Goal: Information Seeking & Learning: Learn about a topic

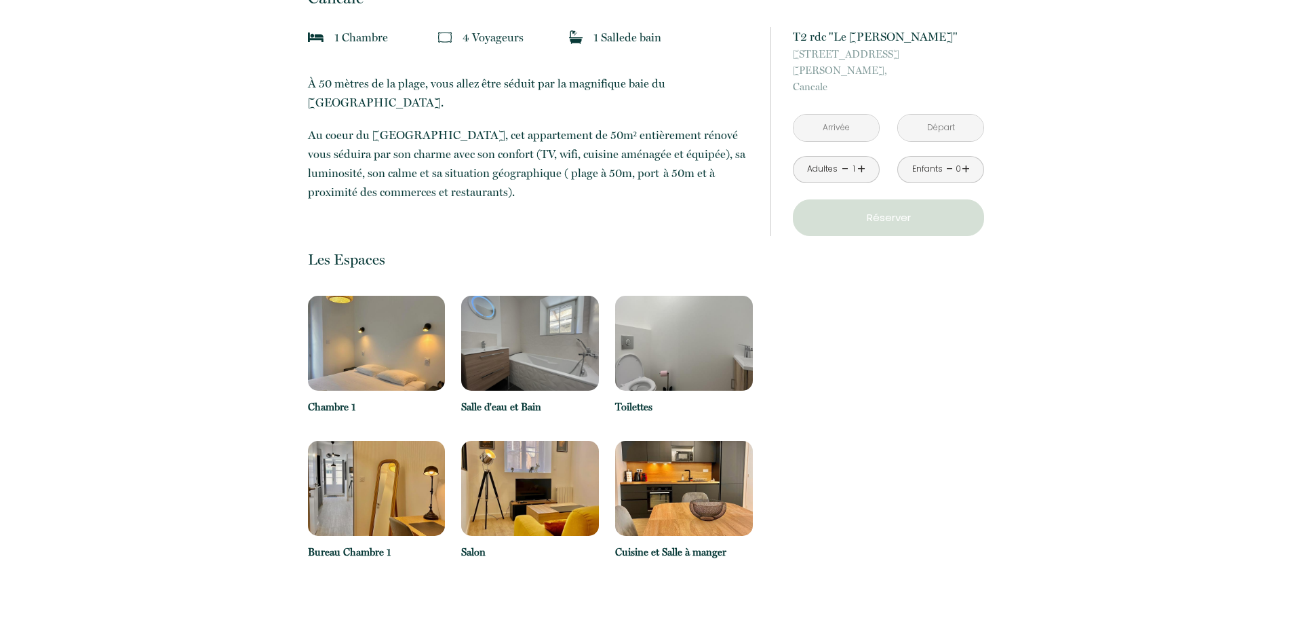
scroll to position [407, 0]
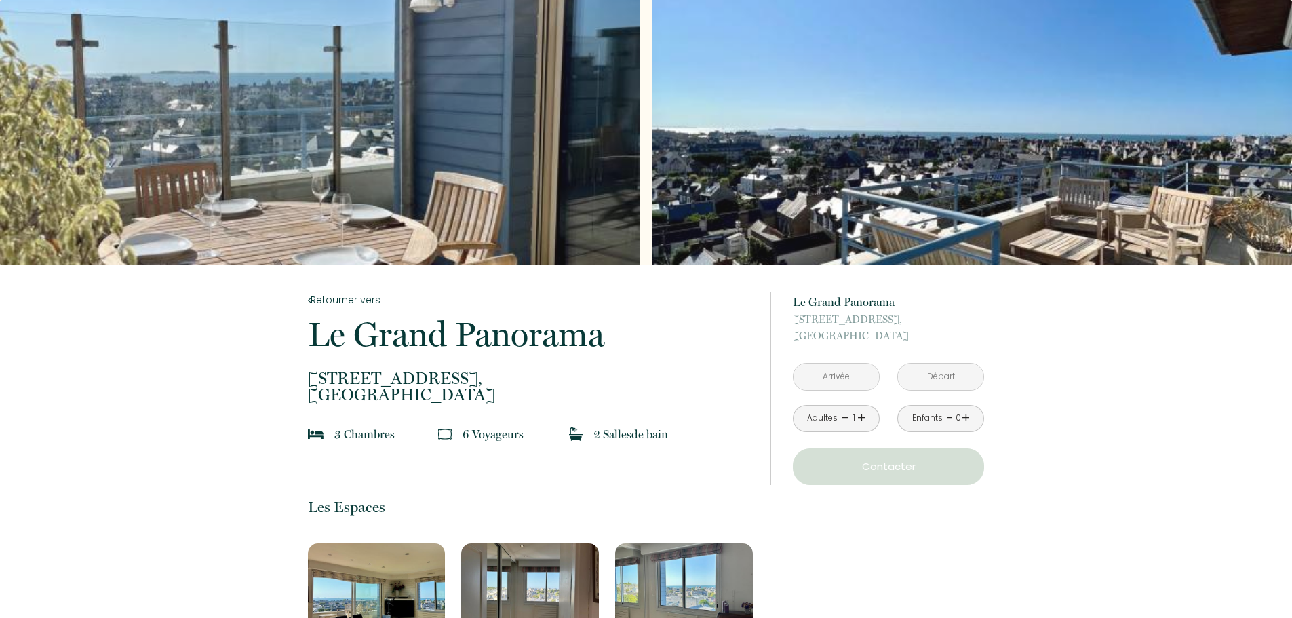
click at [733, 201] on div "Slideshow" at bounding box center [973, 132] width 640 height 265
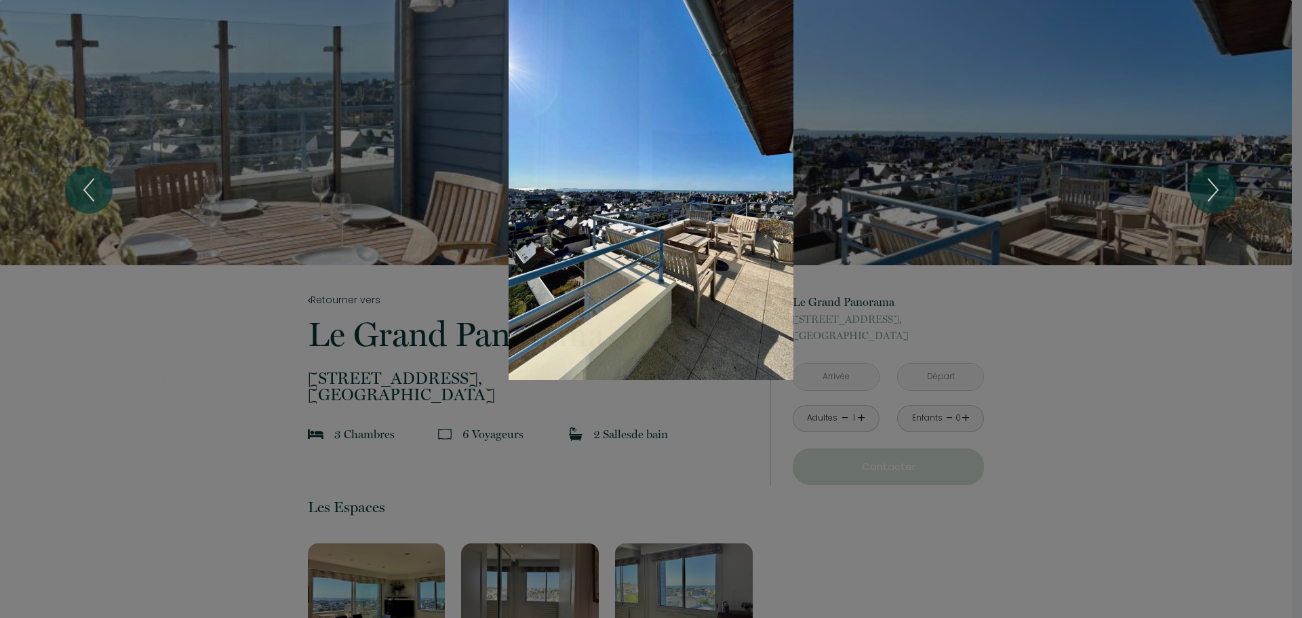
click at [1210, 190] on icon "Next" at bounding box center [1213, 190] width 28 height 41
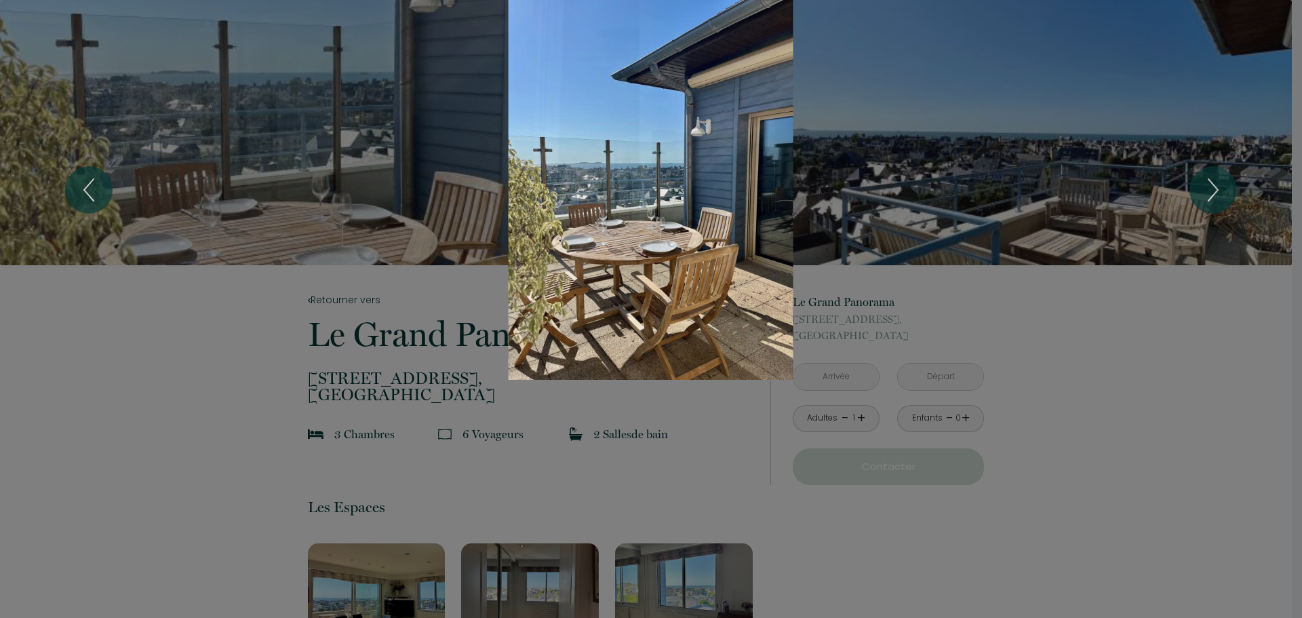
click at [1210, 190] on icon "Next" at bounding box center [1213, 190] width 28 height 41
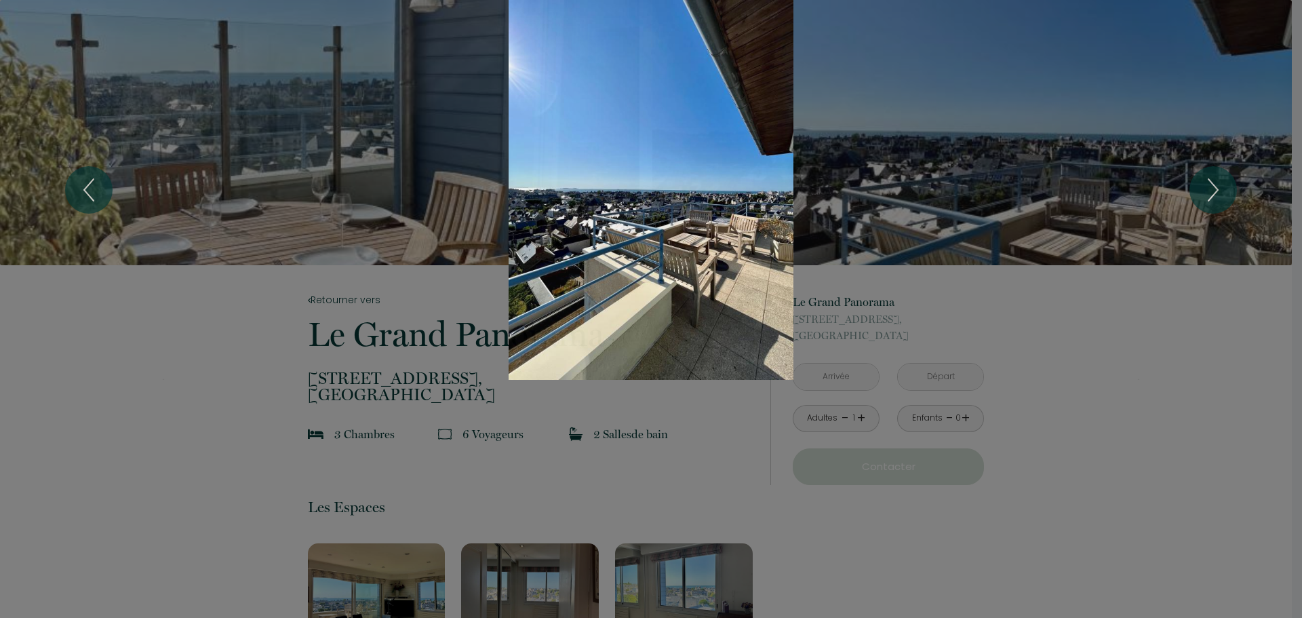
click at [1206, 186] on icon "Next" at bounding box center [1213, 190] width 28 height 41
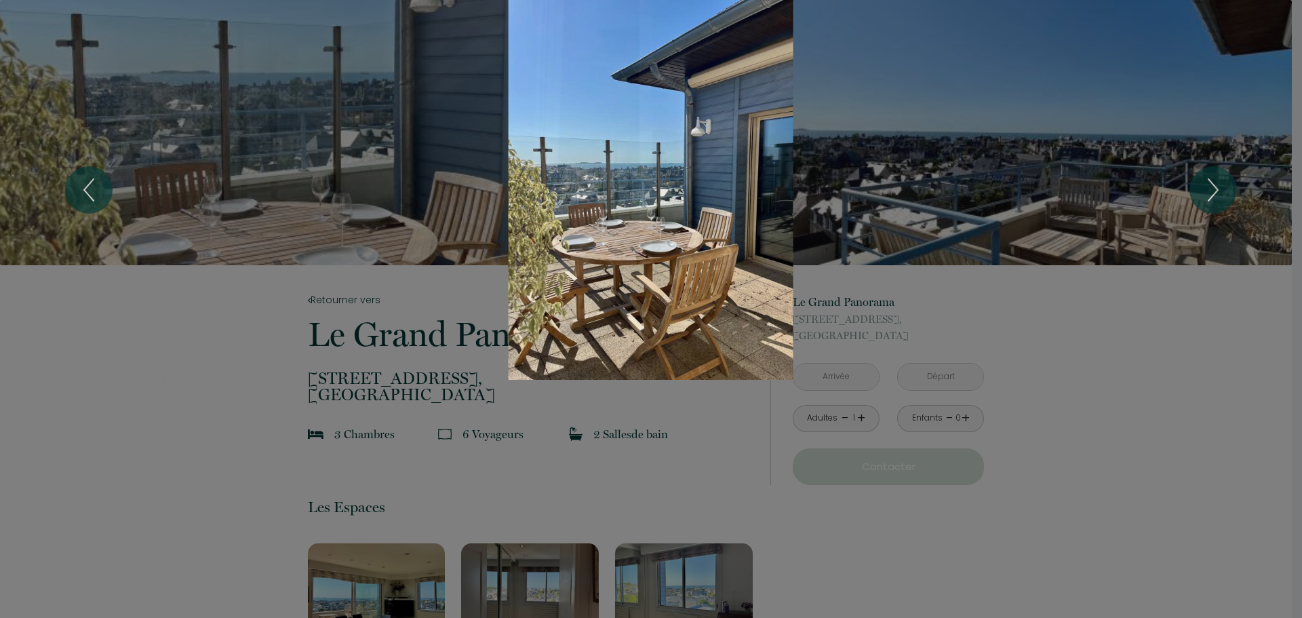
click at [1206, 186] on icon "Next" at bounding box center [1213, 190] width 28 height 41
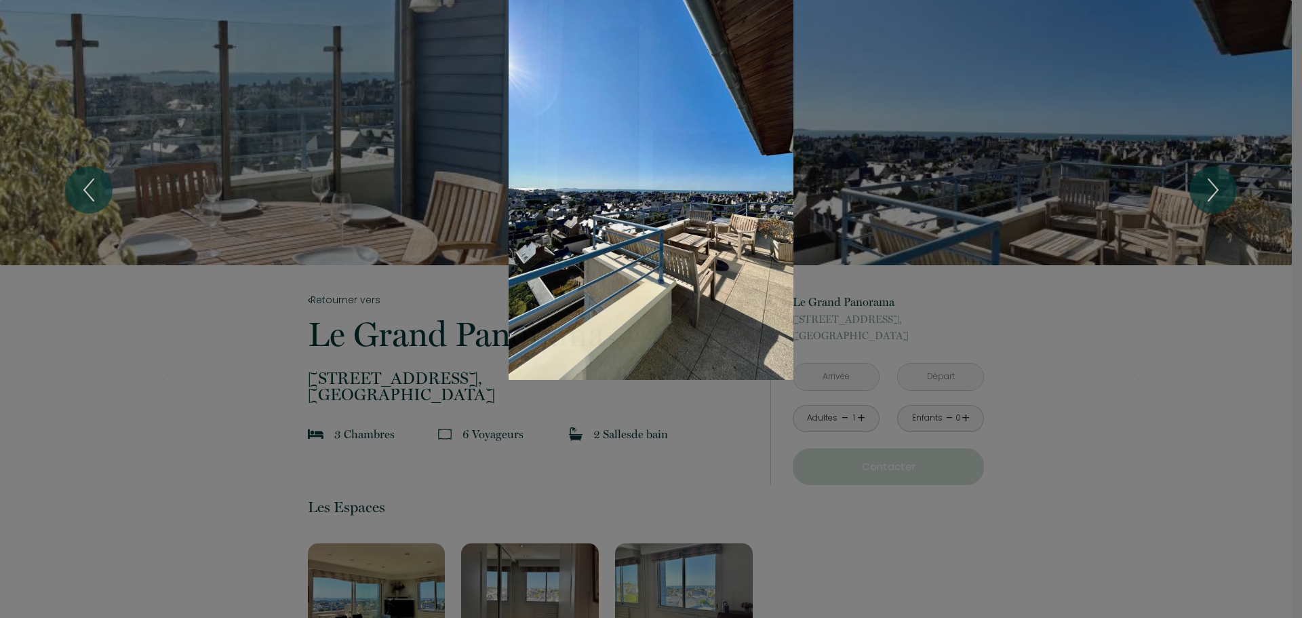
click at [1205, 186] on icon "Next" at bounding box center [1213, 190] width 28 height 41
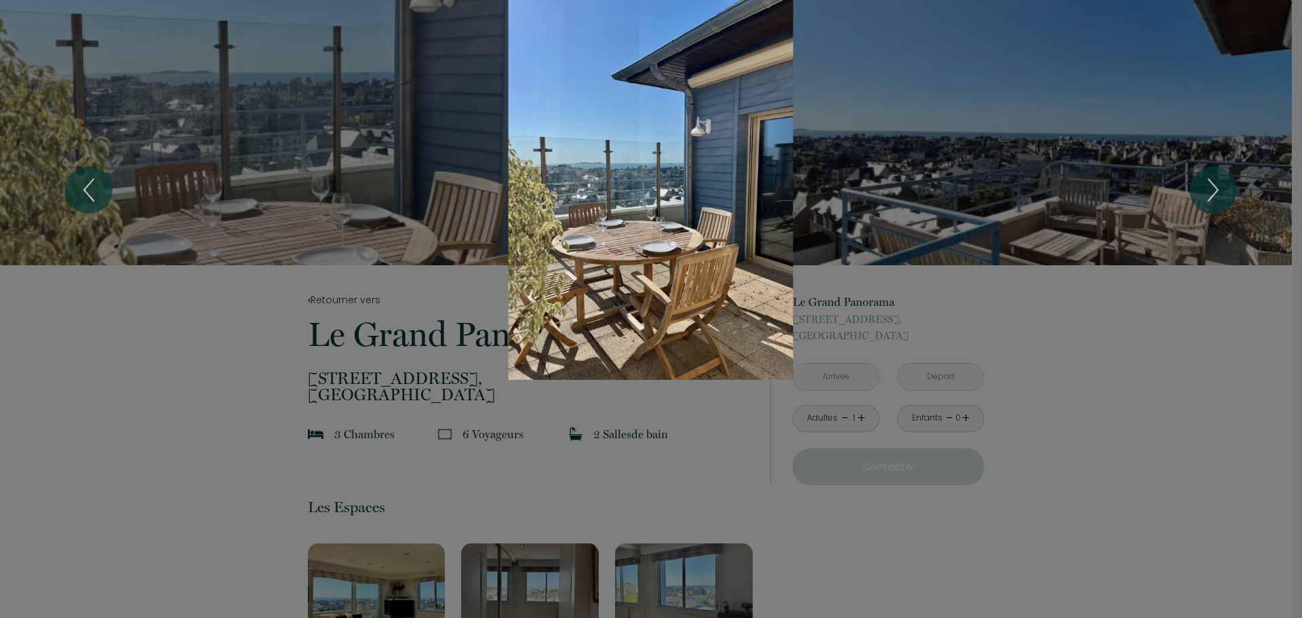
click at [1204, 186] on icon "Next" at bounding box center [1213, 190] width 28 height 41
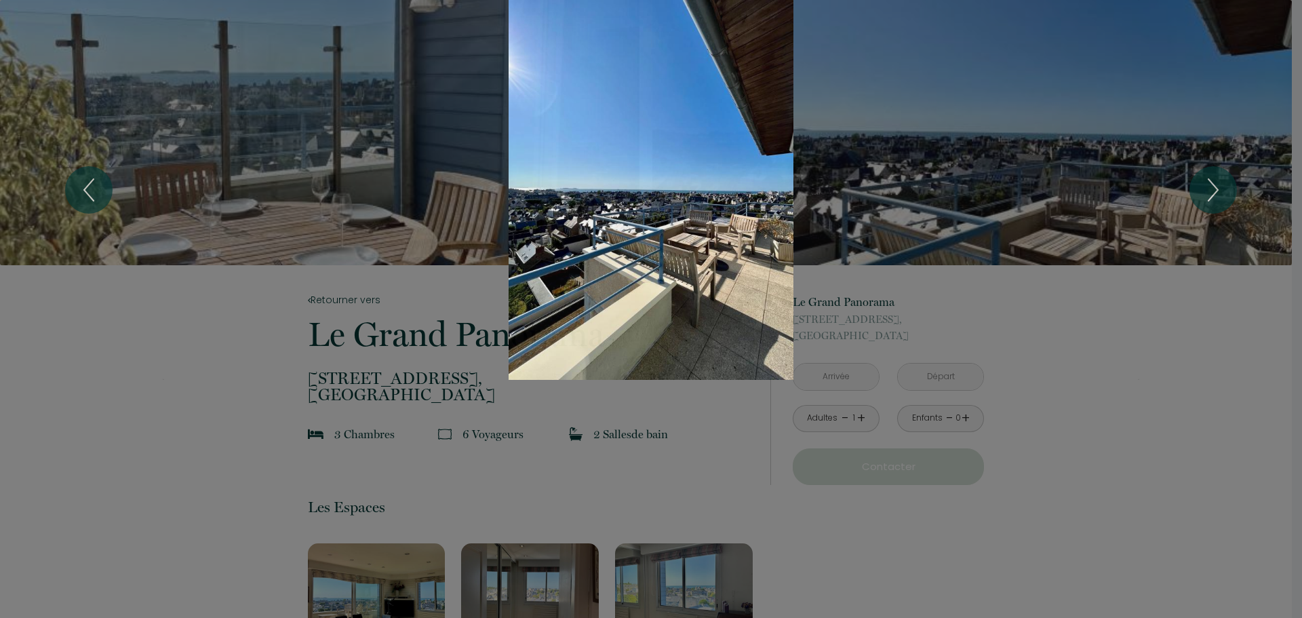
click at [1110, 428] on div at bounding box center [651, 309] width 1302 height 618
click at [761, 443] on div at bounding box center [651, 309] width 1302 height 618
drag, startPoint x: 1266, startPoint y: 356, endPoint x: 499, endPoint y: 116, distance: 803.9
click at [1163, 331] on div "1 2" at bounding box center [651, 190] width 1302 height 380
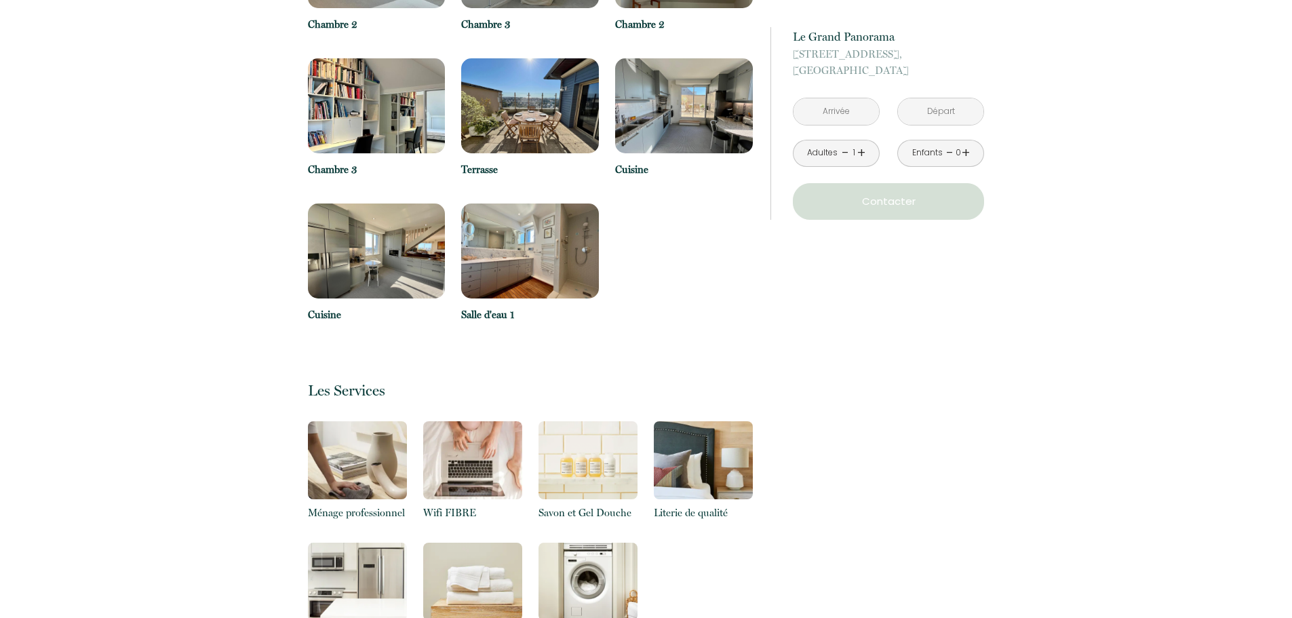
scroll to position [814, 0]
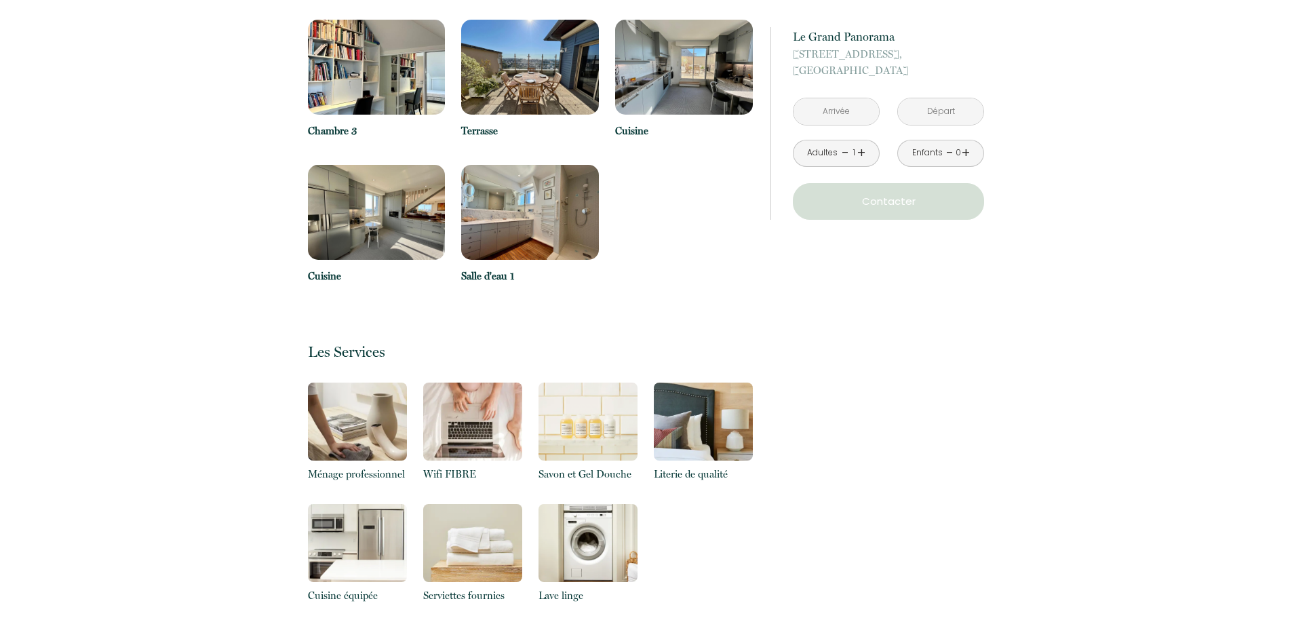
click at [360, 208] on img at bounding box center [377, 212] width 138 height 95
click at [358, 208] on img at bounding box center [377, 212] width 138 height 95
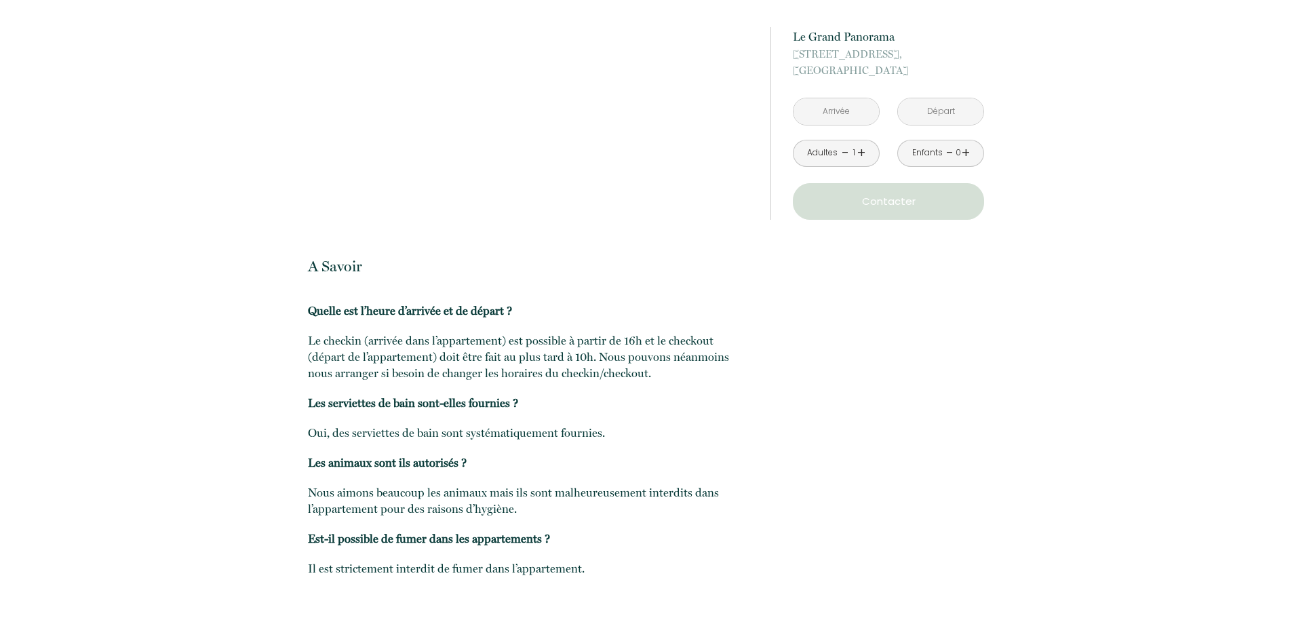
scroll to position [1596, 0]
